Goal: Information Seeking & Learning: Learn about a topic

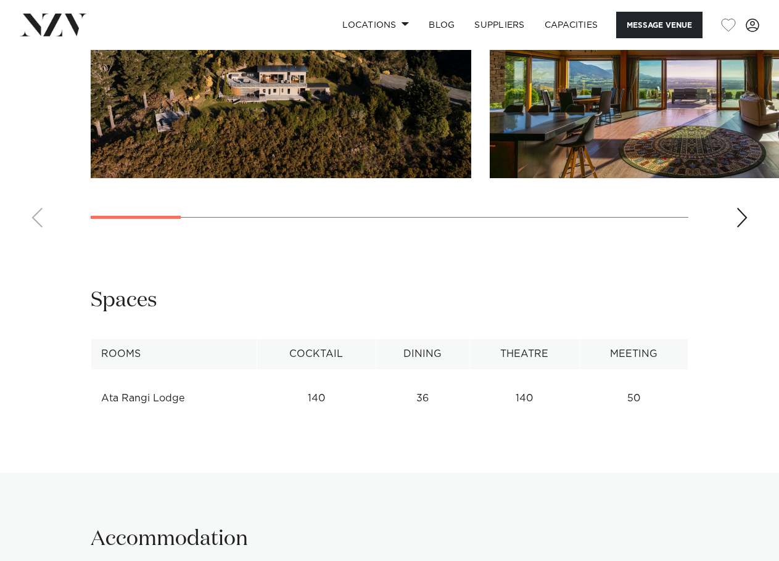
scroll to position [1233, 0]
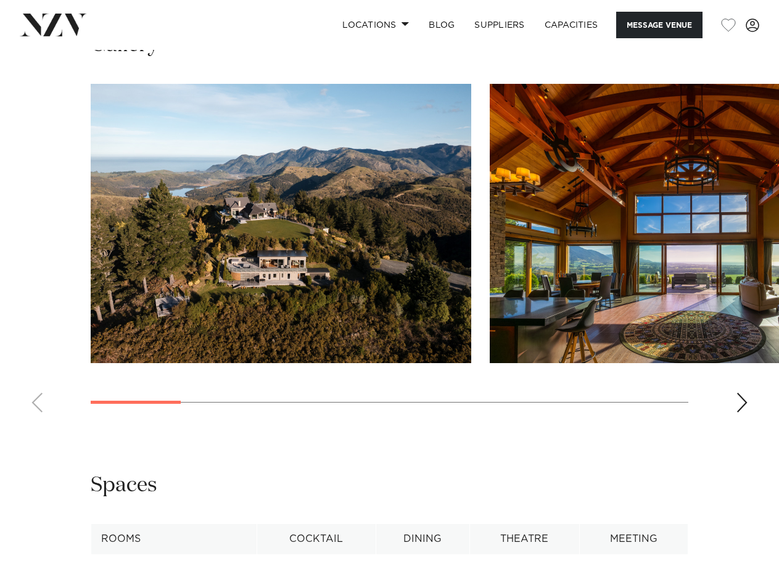
click at [316, 240] on img "1 / 10" at bounding box center [281, 223] width 380 height 279
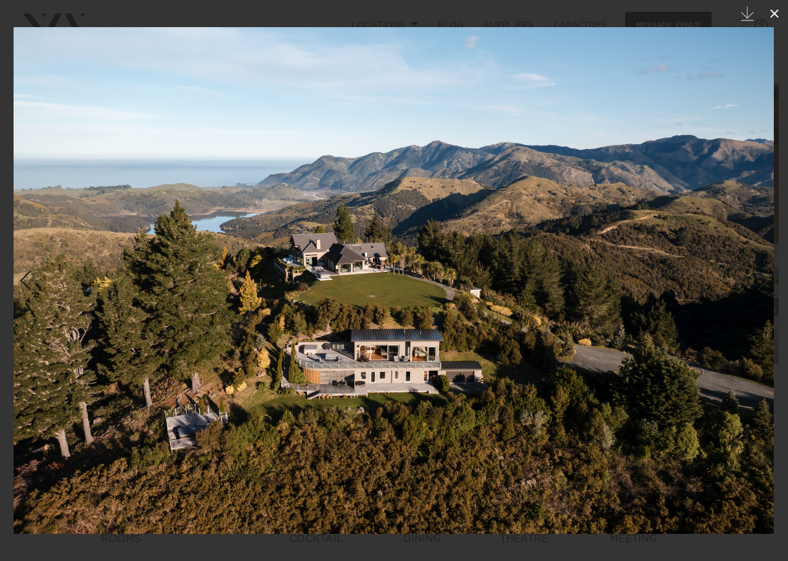
click at [773, 18] on icon at bounding box center [774, 13] width 15 height 15
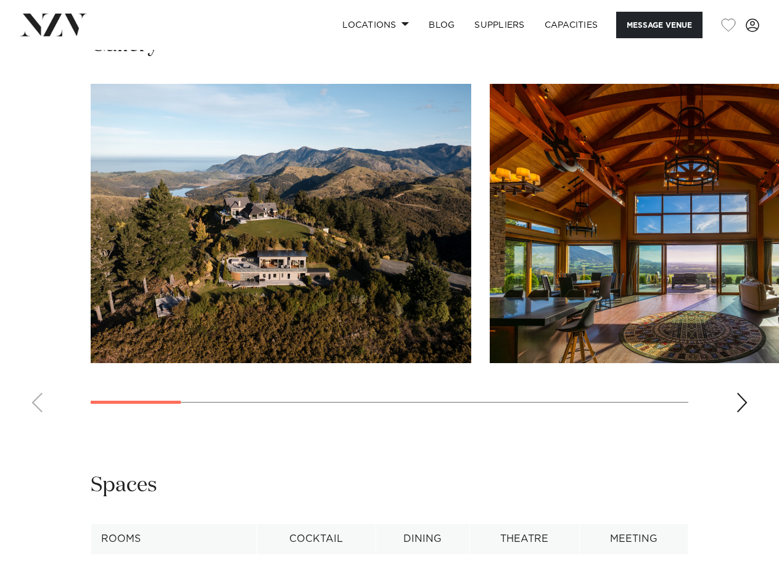
click at [738, 399] on div "Next slide" at bounding box center [741, 403] width 12 height 20
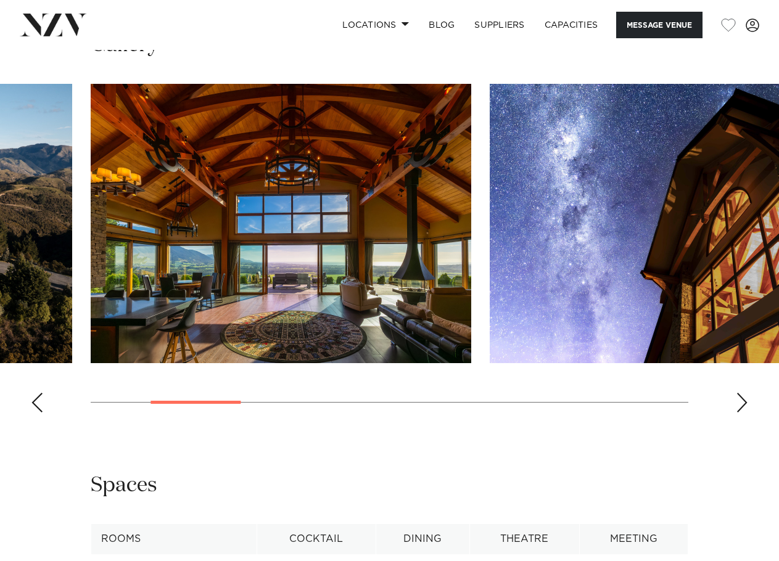
click at [324, 243] on img "2 / 10" at bounding box center [281, 223] width 380 height 279
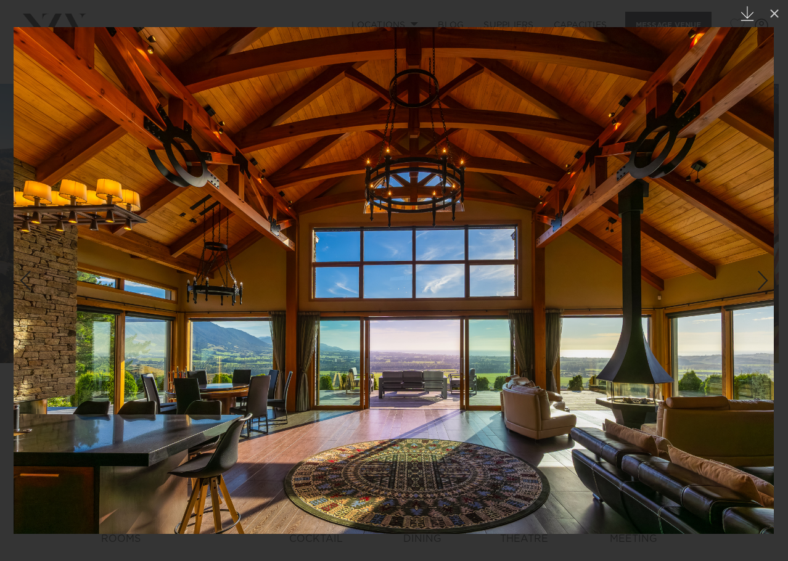
click at [747, 18] on icon at bounding box center [747, 13] width 13 height 15
click at [754, 274] on div "Next slide" at bounding box center [762, 280] width 17 height 23
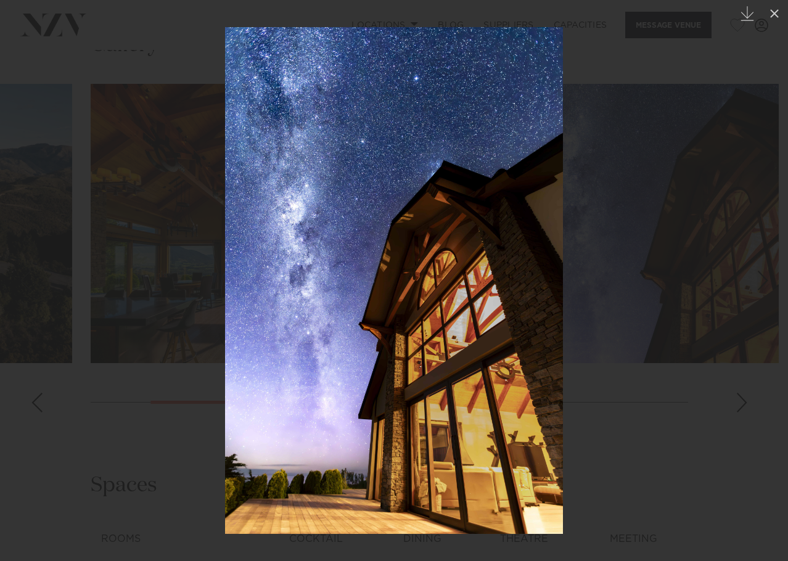
click at [754, 274] on div "Next slide" at bounding box center [762, 280] width 17 height 23
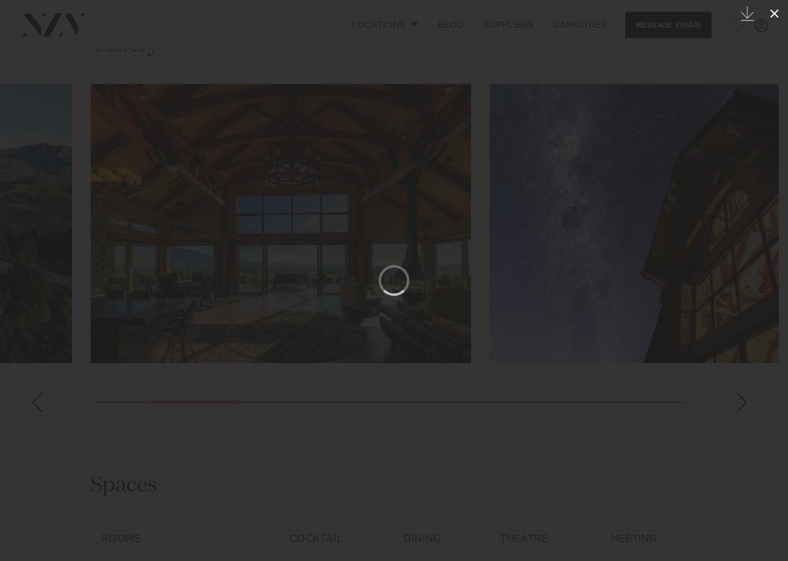
click at [773, 11] on icon at bounding box center [774, 13] width 15 height 15
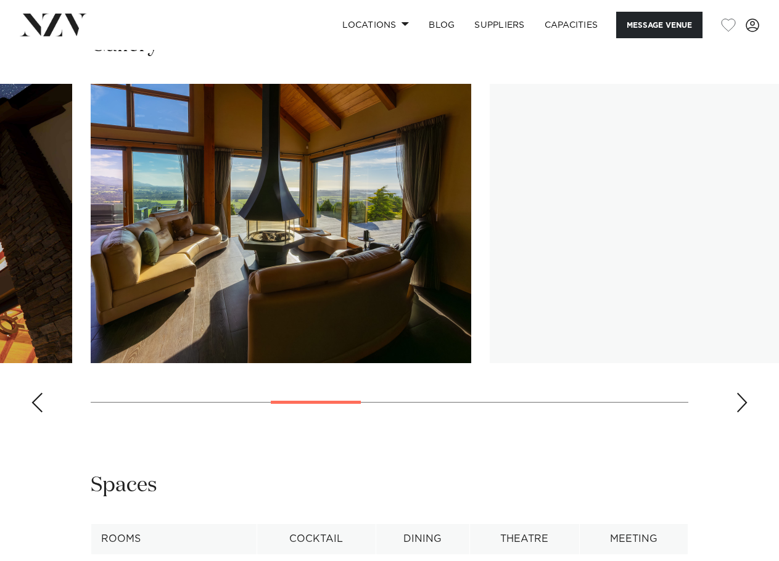
click at [738, 403] on div "Next slide" at bounding box center [741, 403] width 12 height 20
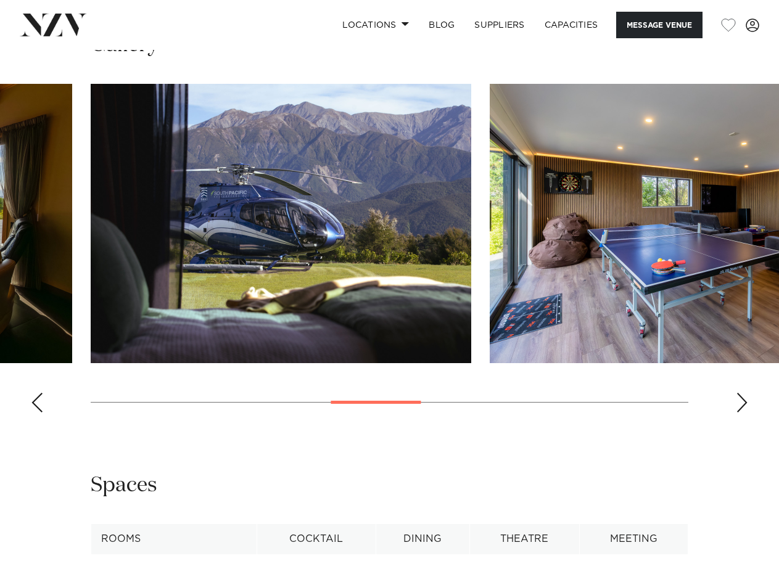
click at [737, 401] on div "Next slide" at bounding box center [741, 403] width 12 height 20
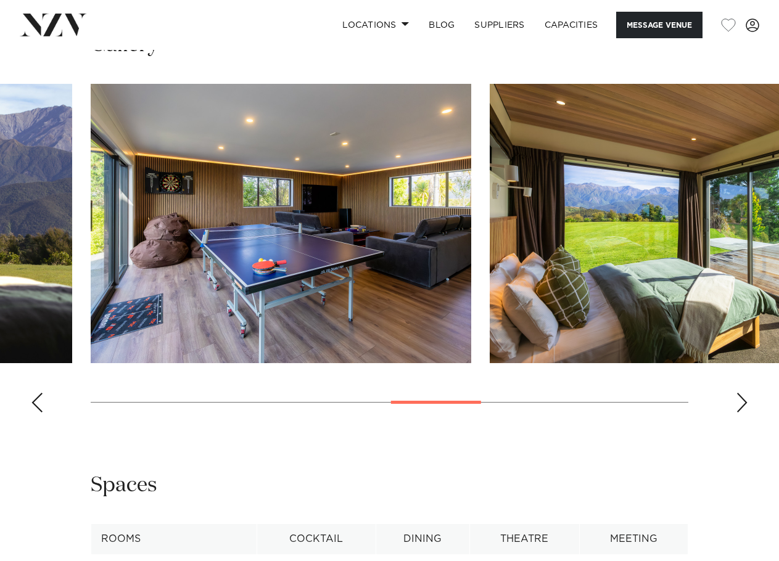
click at [737, 401] on div "Next slide" at bounding box center [741, 403] width 12 height 20
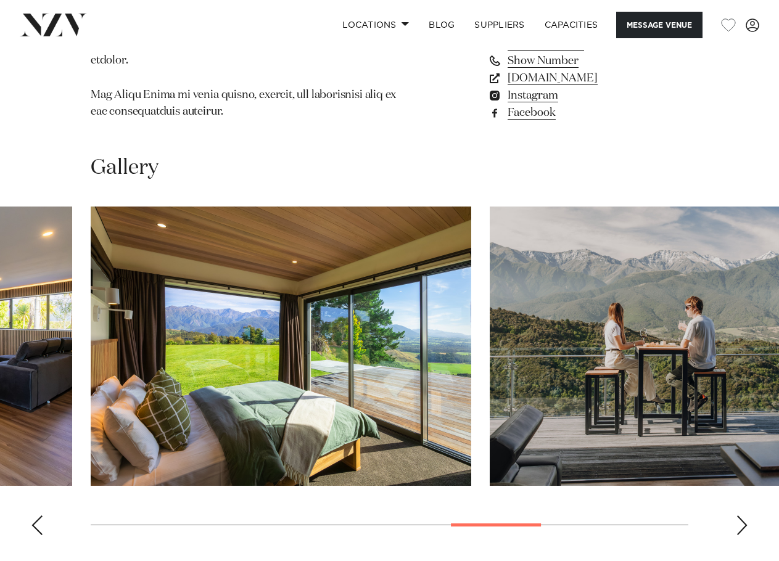
scroll to position [1110, 0]
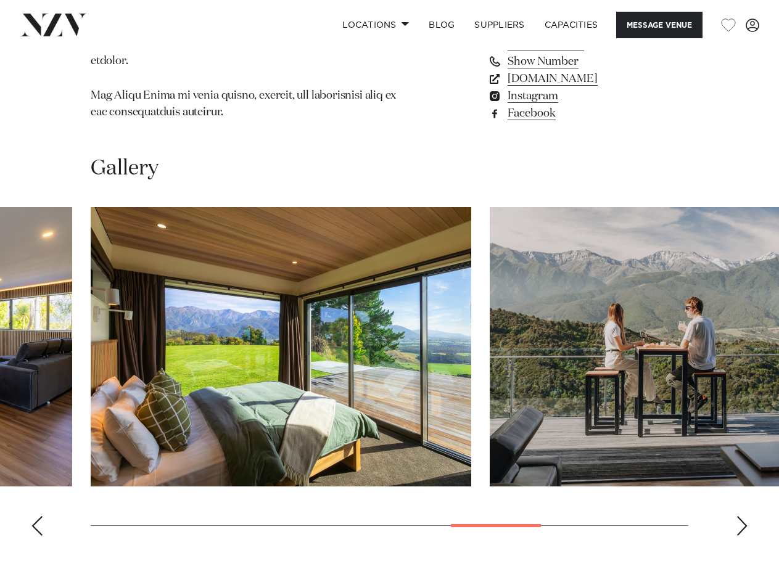
click at [301, 319] on img "7 / 10" at bounding box center [281, 346] width 380 height 279
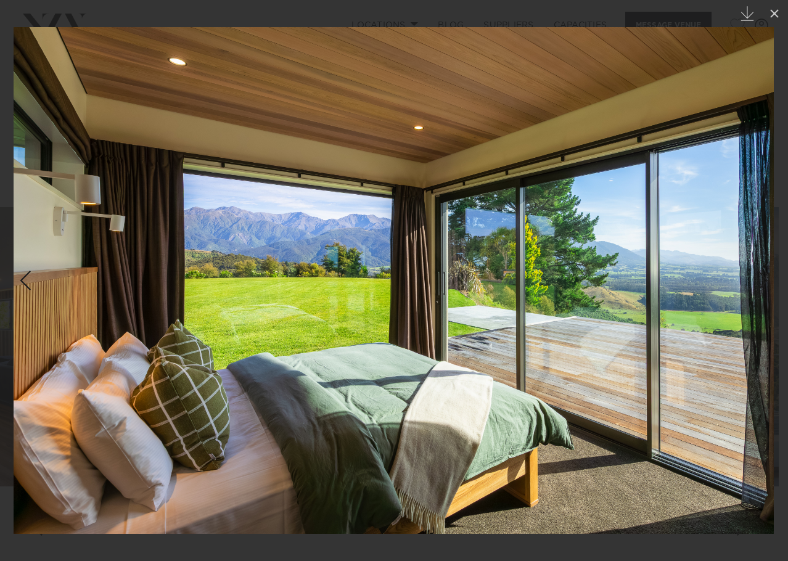
click at [774, 284] on link at bounding box center [766, 281] width 43 height 62
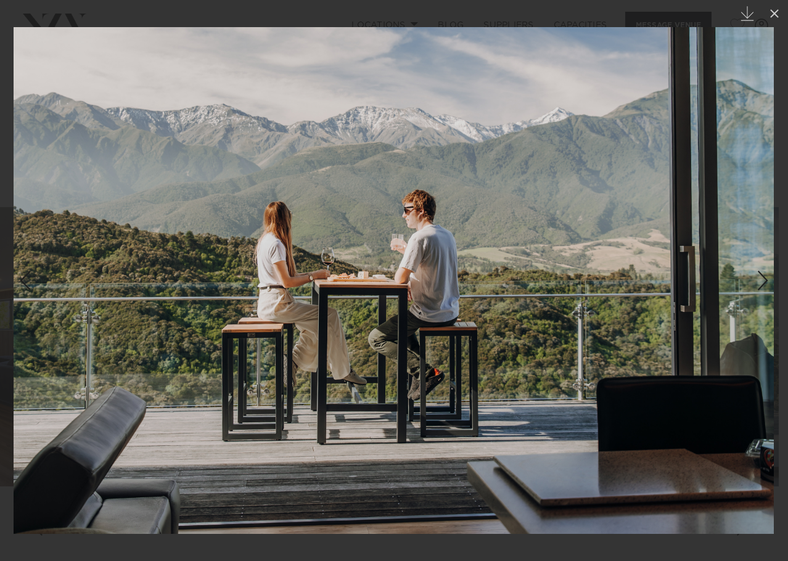
click at [753, 280] on link at bounding box center [766, 281] width 43 height 62
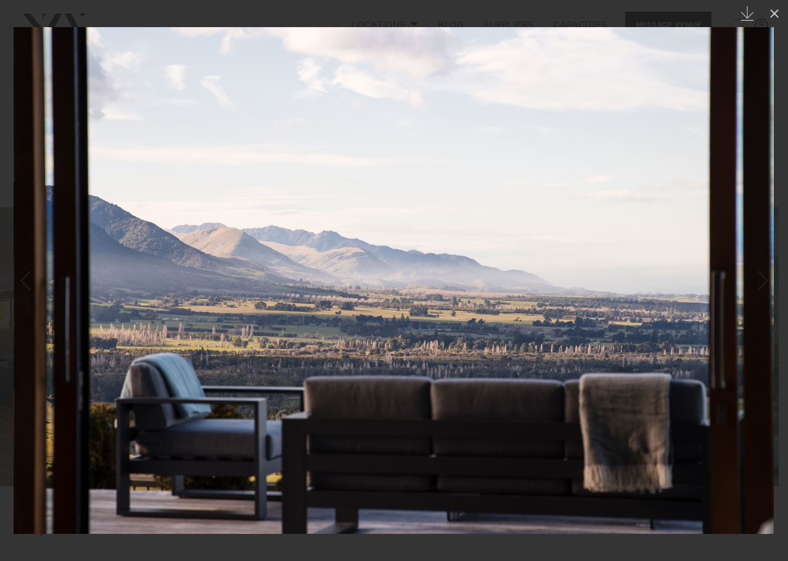
click at [753, 280] on link at bounding box center [766, 281] width 43 height 62
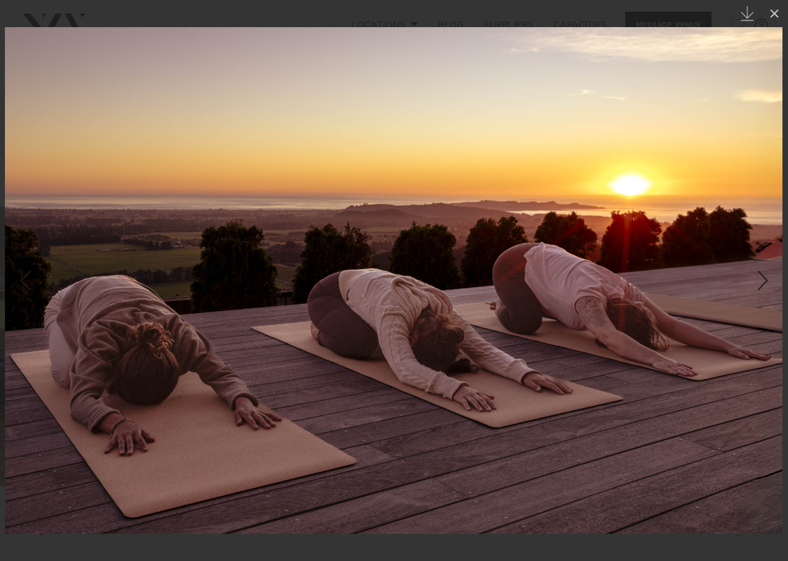
click at [753, 280] on link at bounding box center [766, 281] width 43 height 62
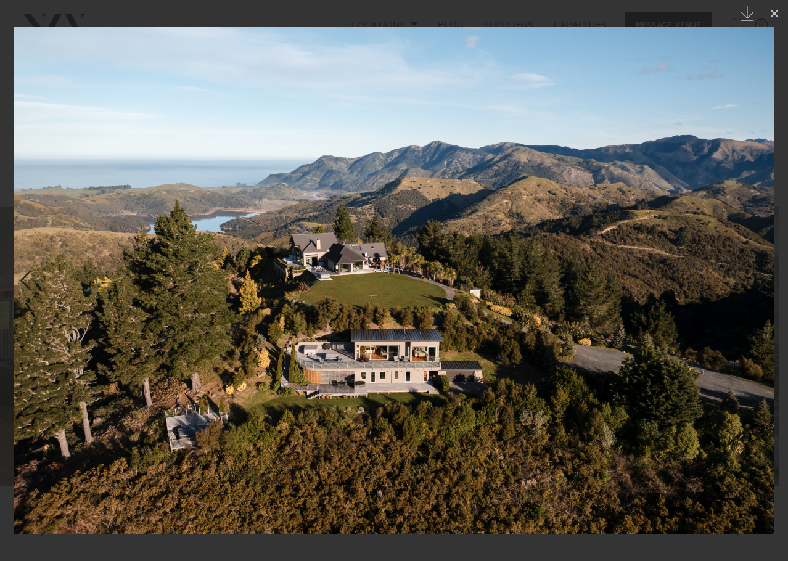
click at [753, 280] on link at bounding box center [766, 281] width 43 height 62
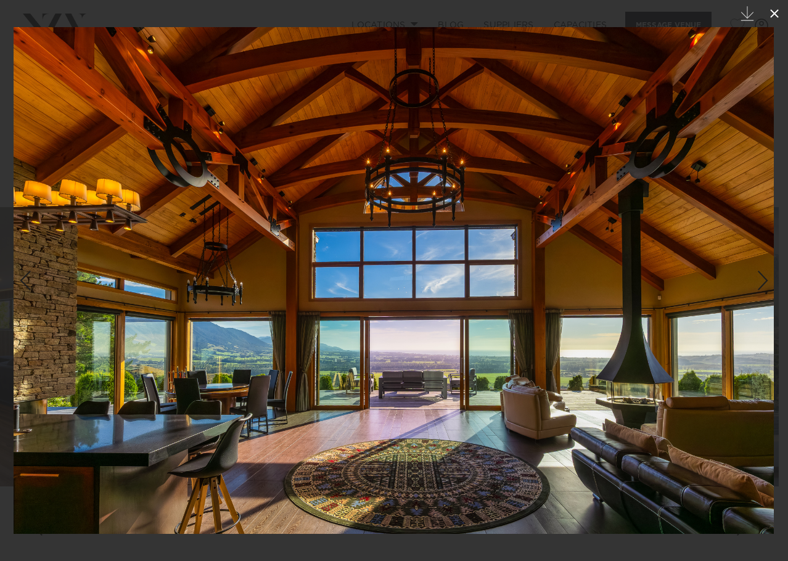
click at [774, 14] on icon at bounding box center [774, 13] width 9 height 9
